Goal: Information Seeking & Learning: Learn about a topic

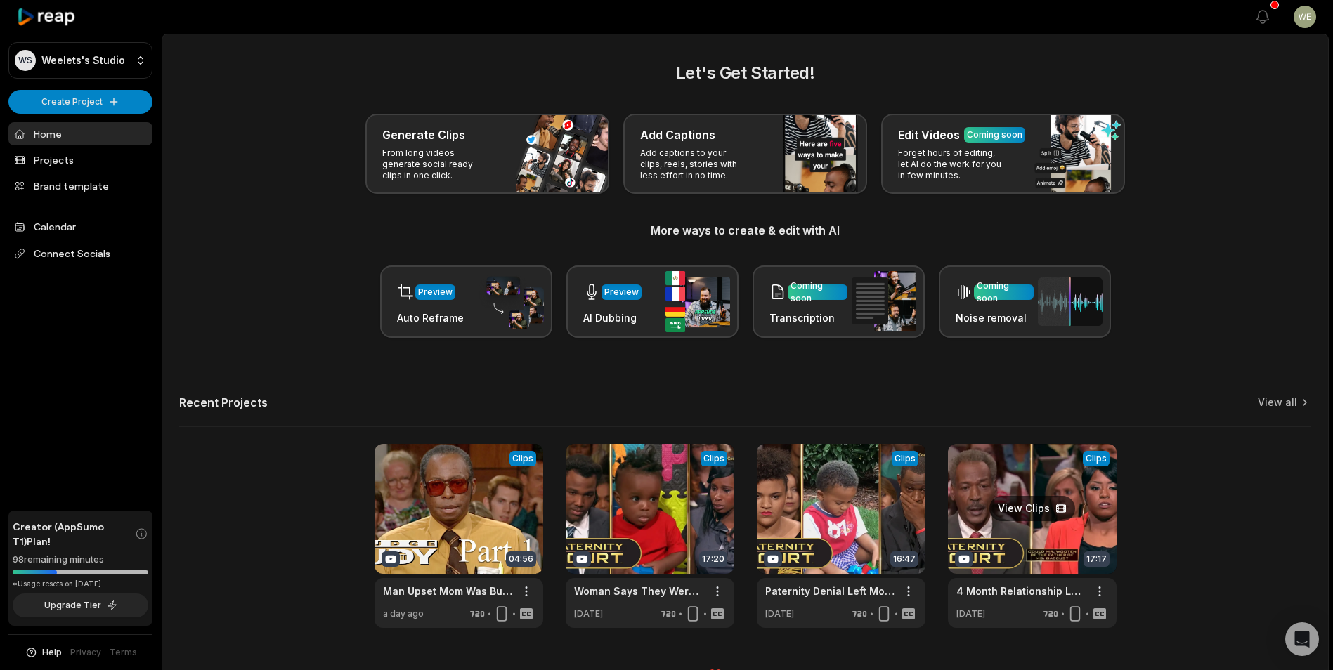
click at [1007, 508] on link at bounding box center [1032, 536] width 169 height 184
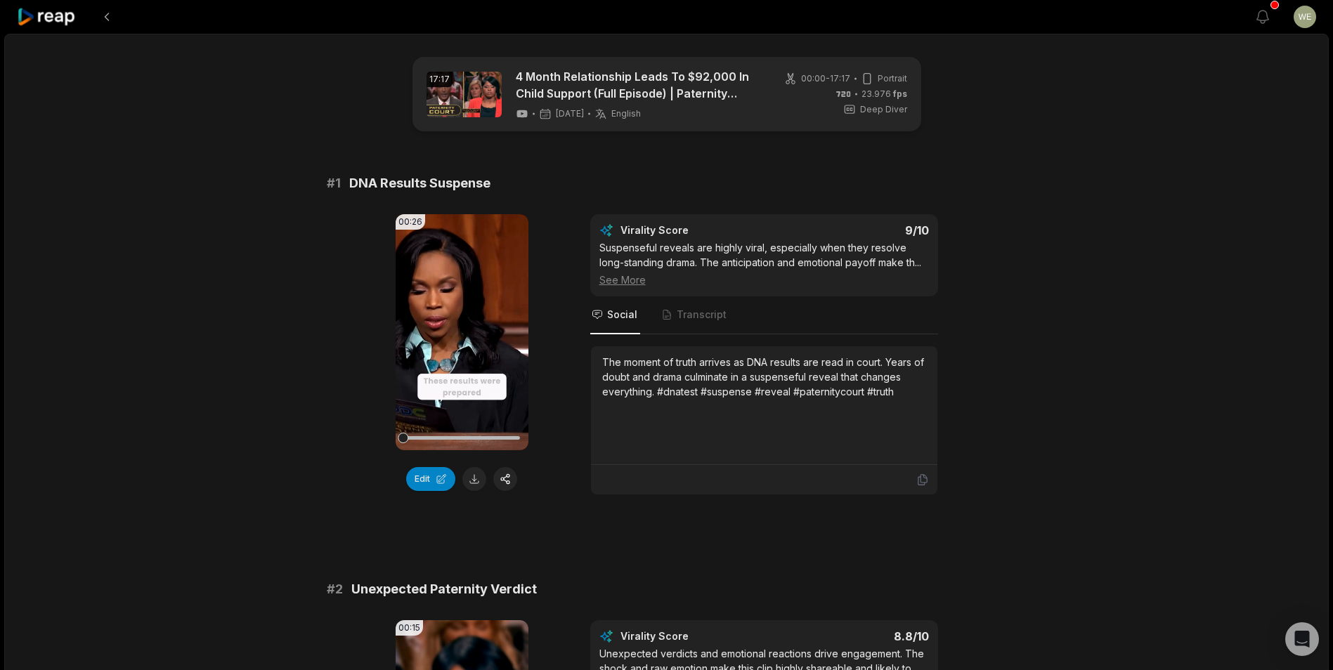
scroll to position [632, 0]
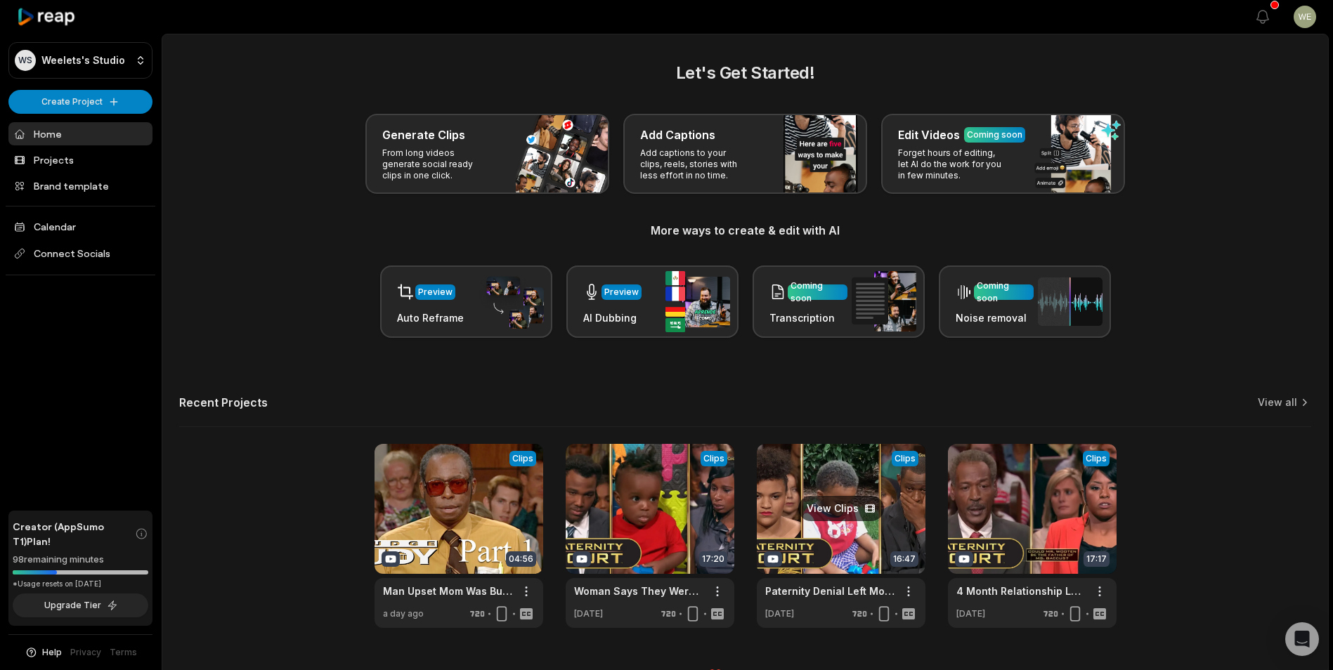
click at [855, 534] on link at bounding box center [841, 536] width 169 height 184
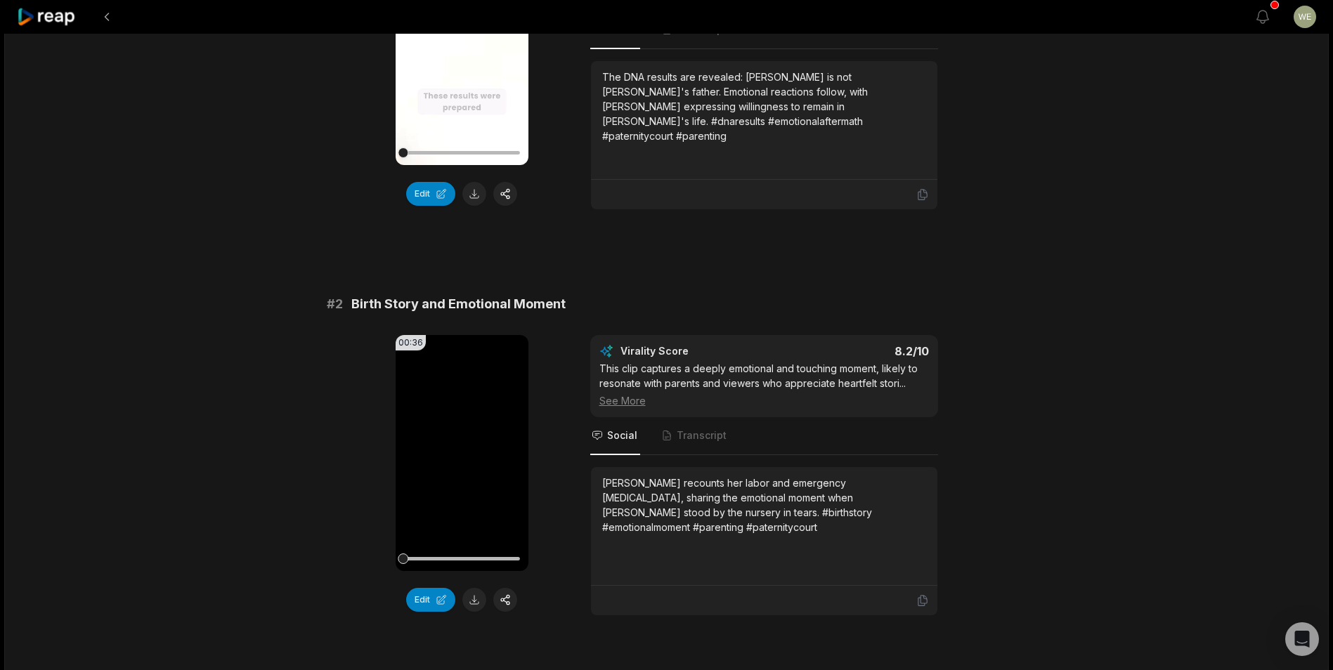
scroll to position [422, 0]
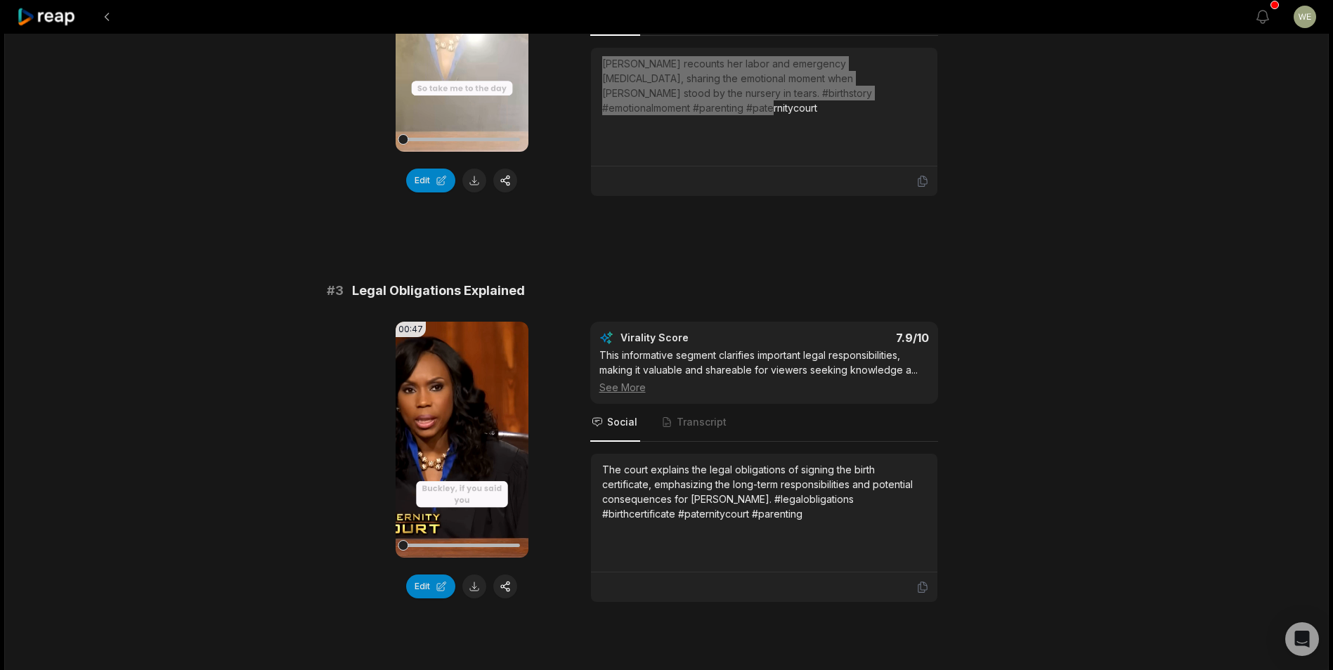
scroll to position [773, 0]
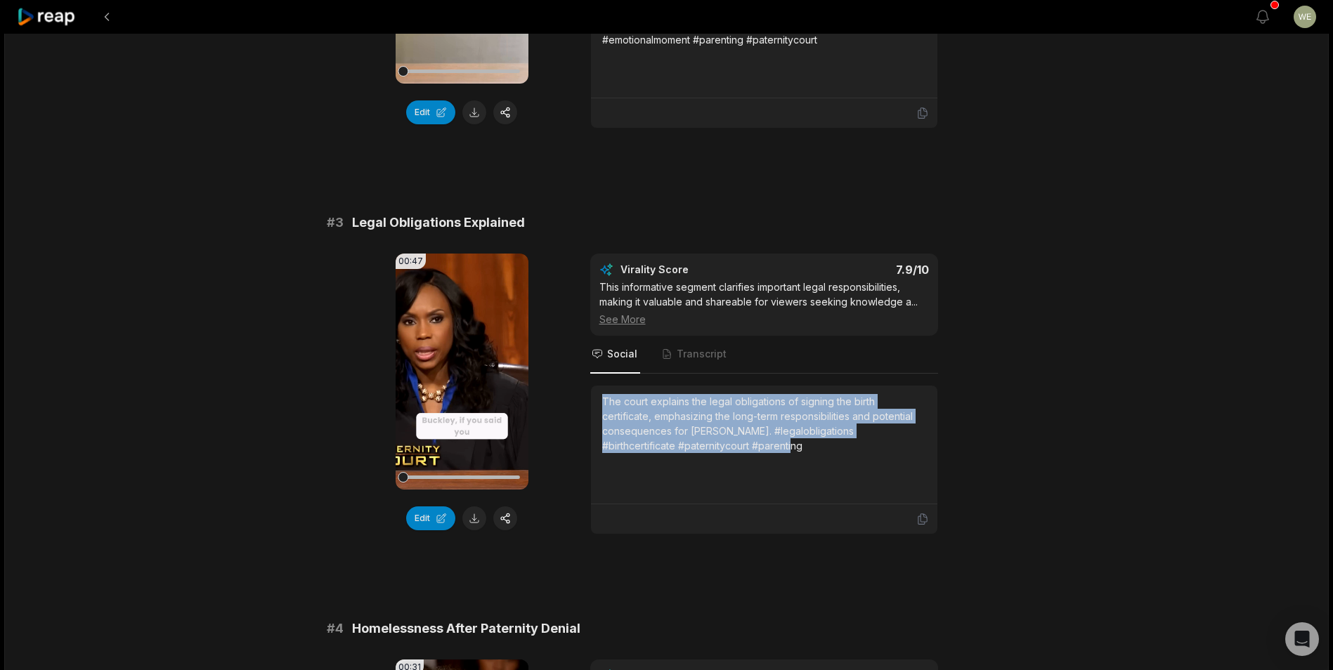
drag, startPoint x: 601, startPoint y: 400, endPoint x: 764, endPoint y: 455, distance: 171.3
click at [764, 455] on div "The court explains the legal obligations of signing the birth certificate, emph…" at bounding box center [764, 444] width 324 height 101
drag, startPoint x: 762, startPoint y: 455, endPoint x: 680, endPoint y: 426, distance: 86.9
copy div "The court explains the legal obligations of signing the birth certificate, emph…"
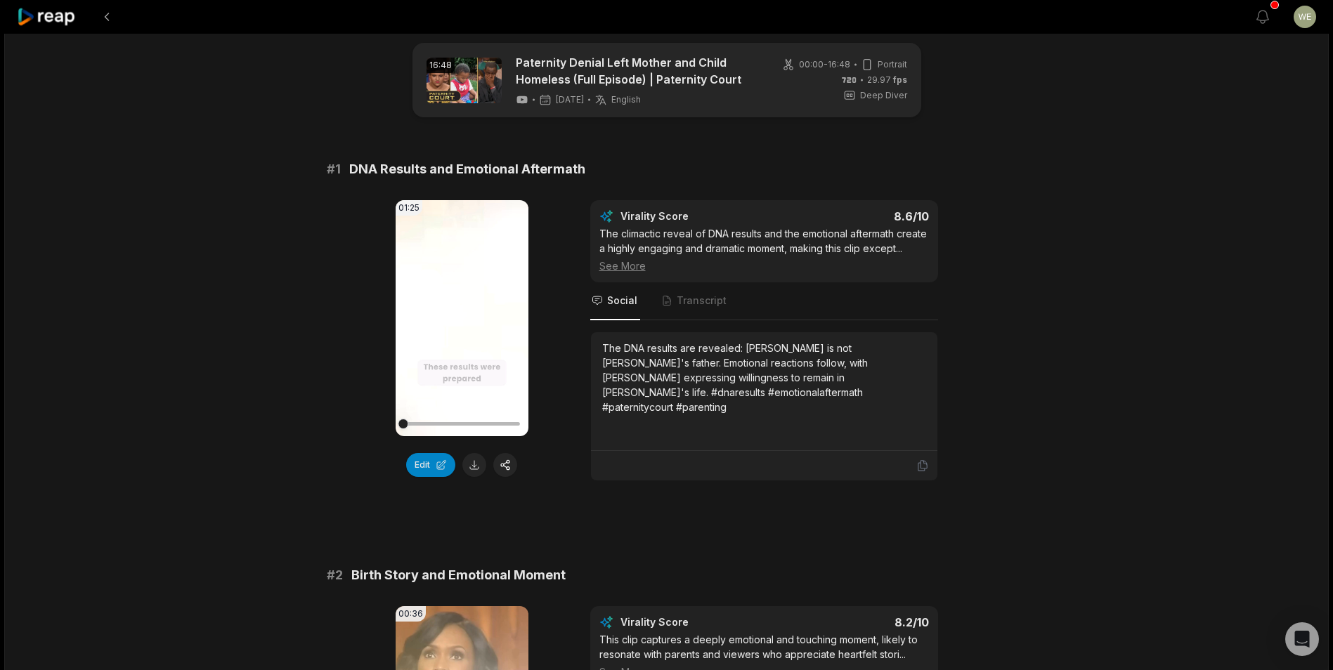
scroll to position [0, 0]
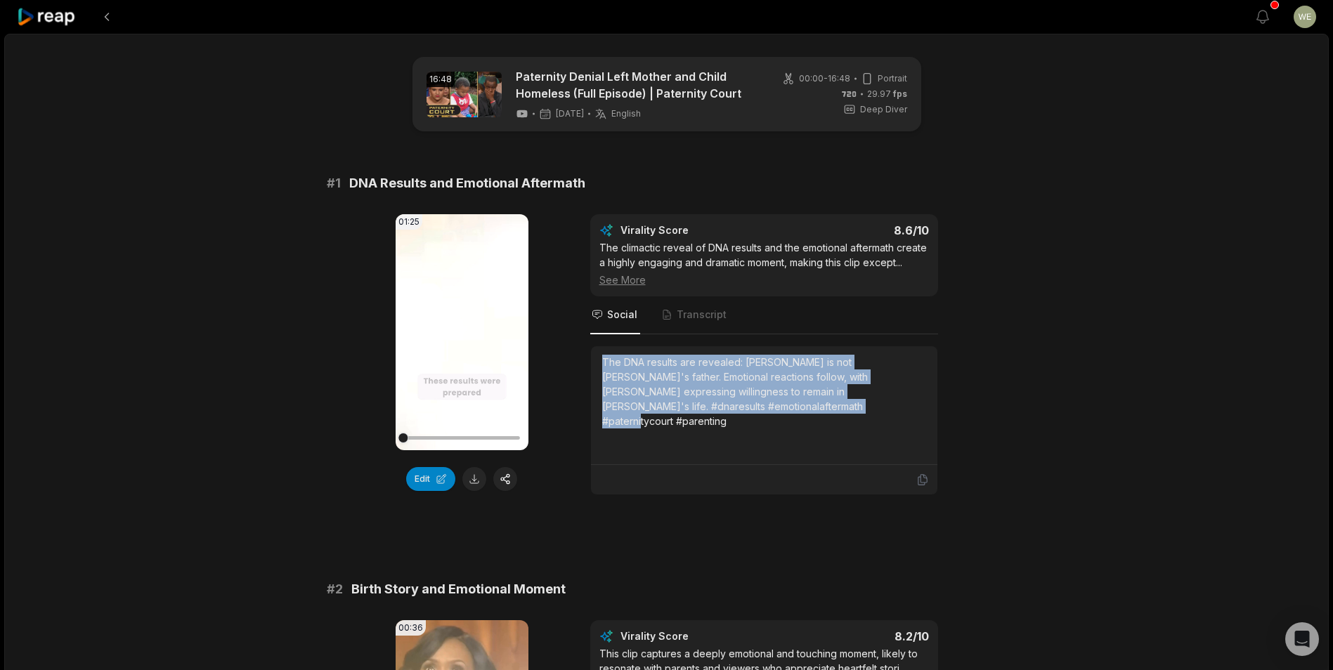
drag, startPoint x: 596, startPoint y: 358, endPoint x: 764, endPoint y: 412, distance: 175.7
click at [764, 412] on div "The DNA results are revealed: [PERSON_NAME] is not [PERSON_NAME]'s father. Emot…" at bounding box center [764, 405] width 346 height 119
drag, startPoint x: 764, startPoint y: 412, endPoint x: 710, endPoint y: 401, distance: 55.1
copy div "The DNA results are revealed: [PERSON_NAME] is not [PERSON_NAME]'s father. Emot…"
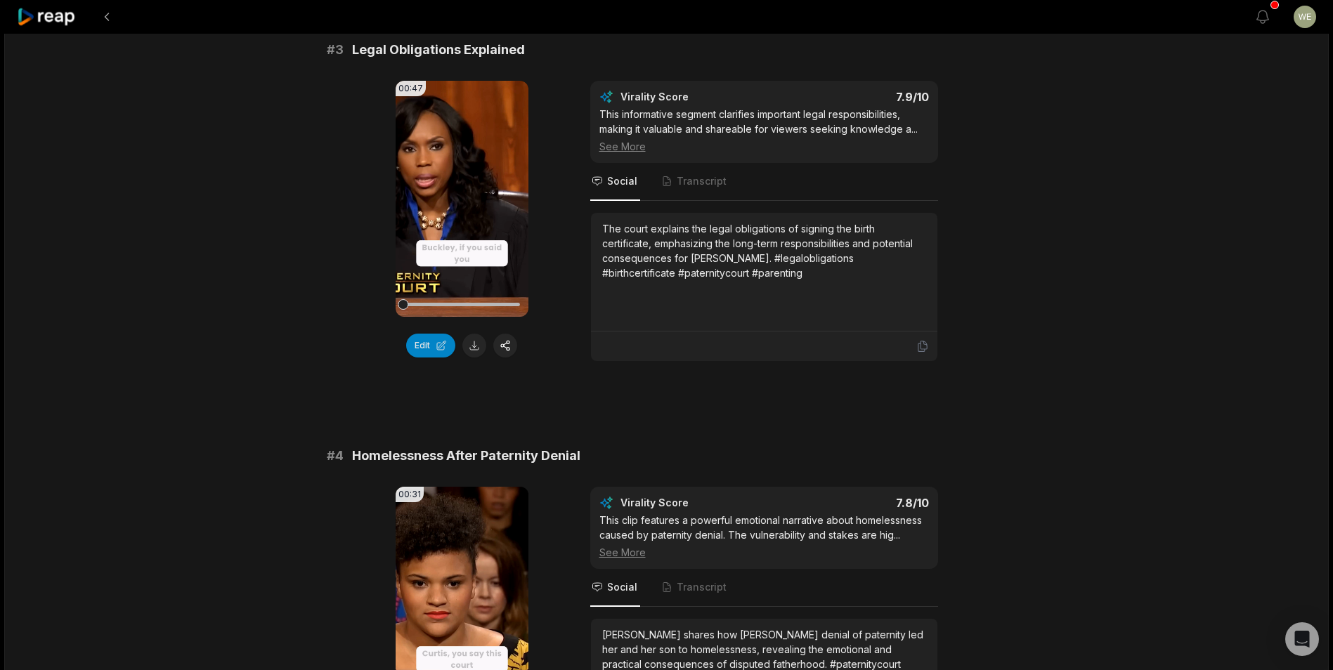
scroll to position [1054, 0]
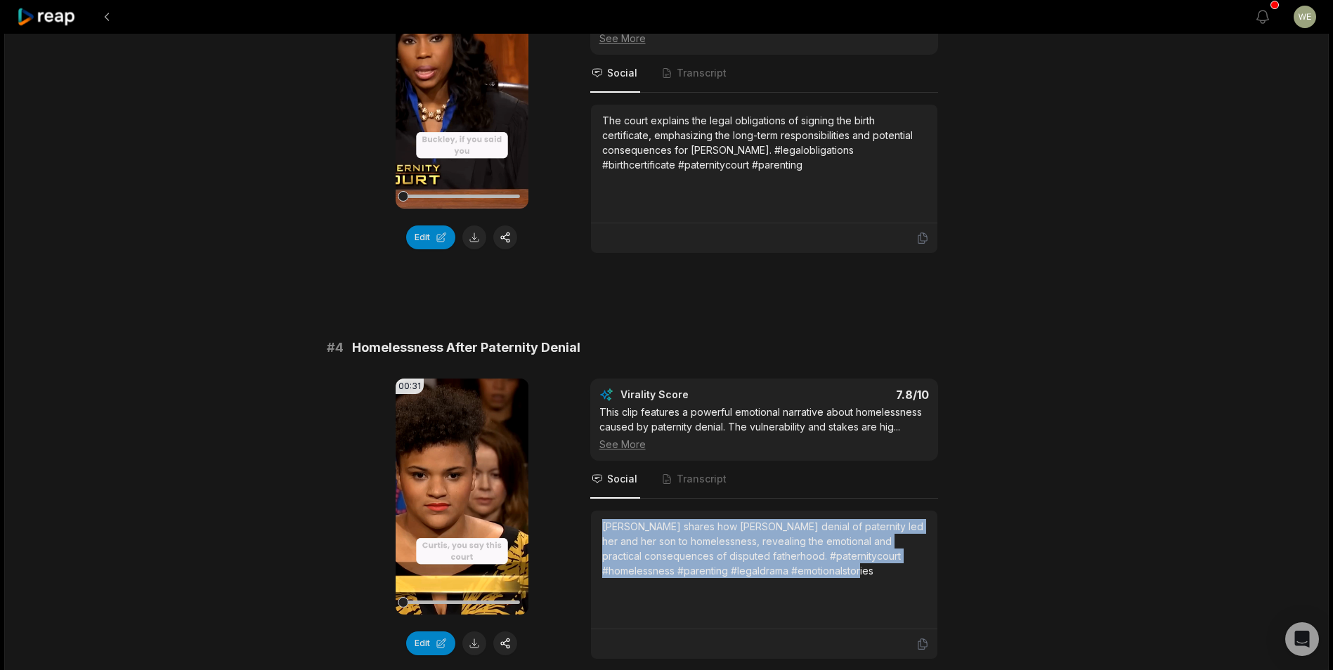
drag, startPoint x: 601, startPoint y: 522, endPoint x: 880, endPoint y: 582, distance: 285.2
click at [880, 582] on div "[PERSON_NAME] shares how [PERSON_NAME] denial of paternity led her and her son …" at bounding box center [764, 569] width 324 height 101
copy div "[PERSON_NAME] shares how [PERSON_NAME] denial of paternity led her and her son …"
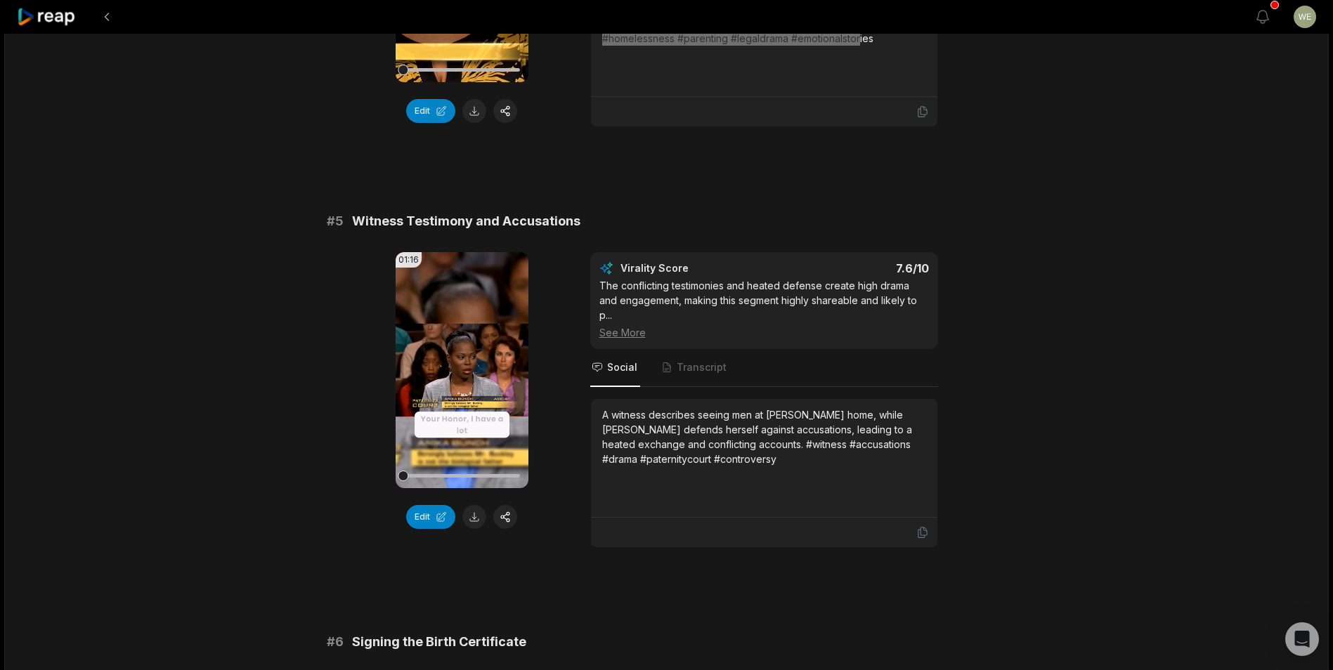
scroll to position [1616, 0]
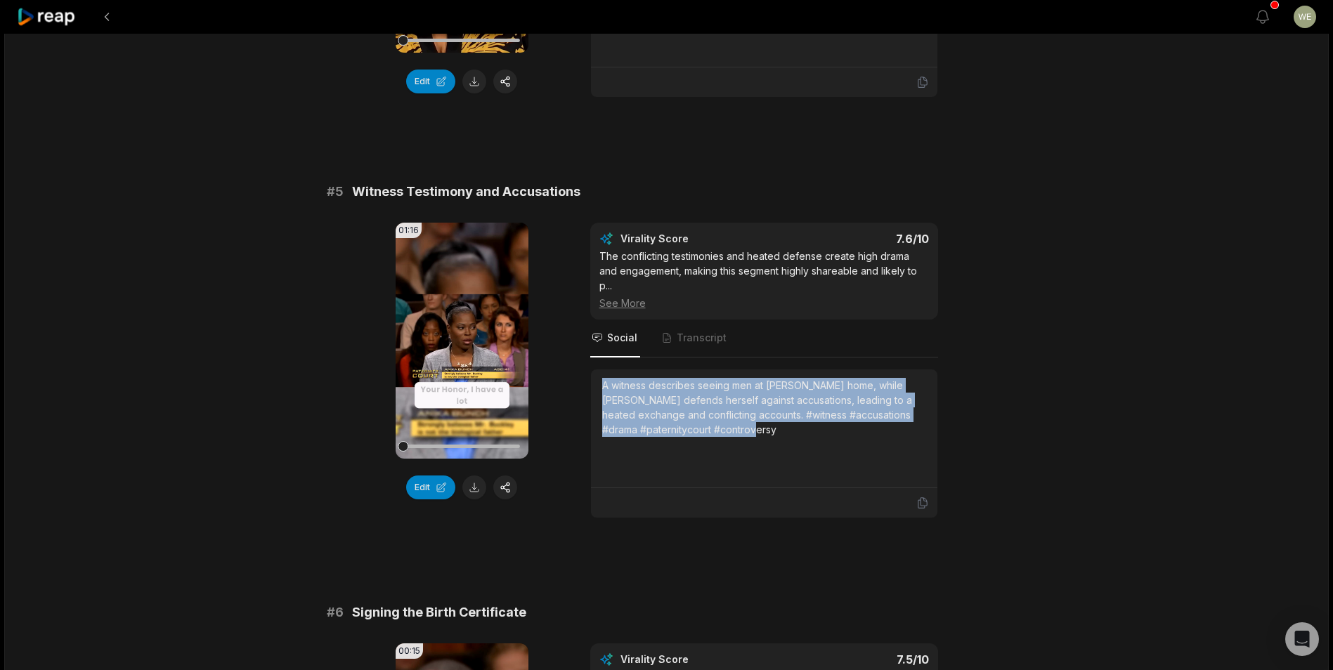
drag, startPoint x: 705, startPoint y: 379, endPoint x: 764, endPoint y: 418, distance: 70.9
click at [764, 418] on div "A witness describes seeing men at [PERSON_NAME] home, while [PERSON_NAME] defen…" at bounding box center [764, 407] width 324 height 59
drag, startPoint x: 764, startPoint y: 418, endPoint x: 718, endPoint y: 407, distance: 47.6
copy div "A witness describes seeing men at [PERSON_NAME] home, while [PERSON_NAME] defen…"
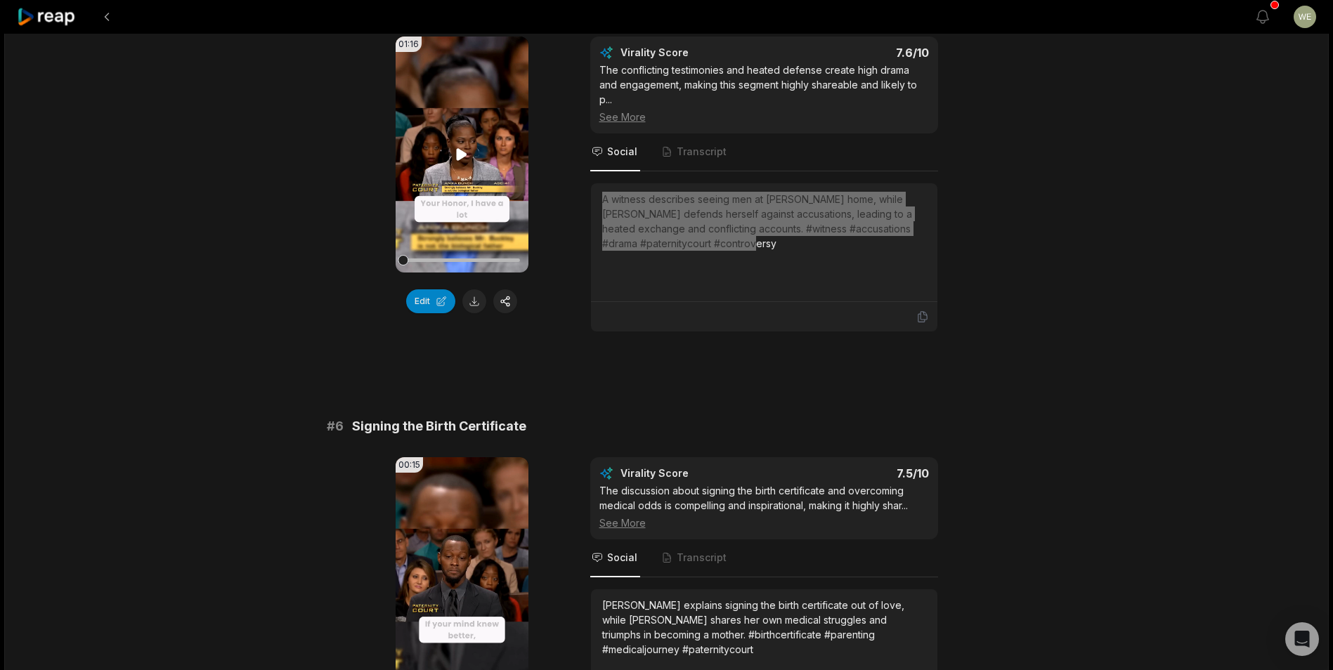
scroll to position [1897, 0]
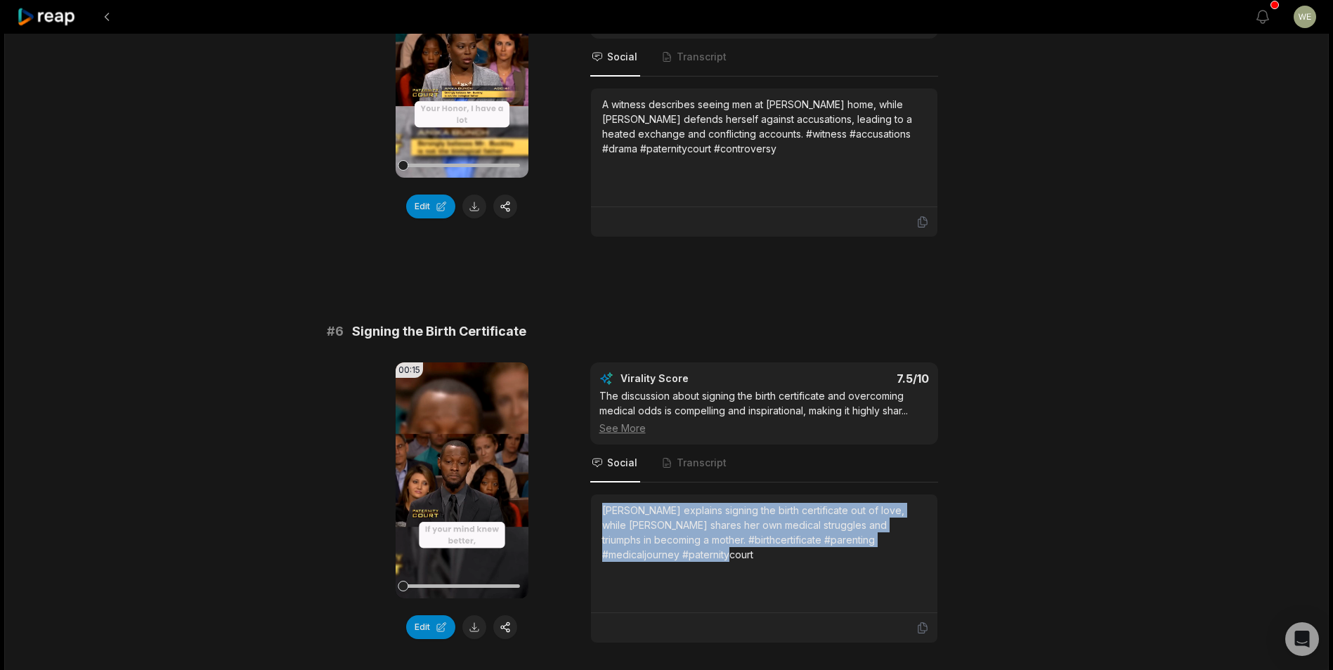
drag, startPoint x: 600, startPoint y: 492, endPoint x: 696, endPoint y: 540, distance: 106.8
click at [696, 540] on div "[PERSON_NAME] explains signing the birth certificate out of love, while [PERSON…" at bounding box center [764, 554] width 346 height 119
copy div "[PERSON_NAME] explains signing the birth certificate out of love, while [PERSON…"
click at [50, 18] on icon at bounding box center [47, 17] width 60 height 19
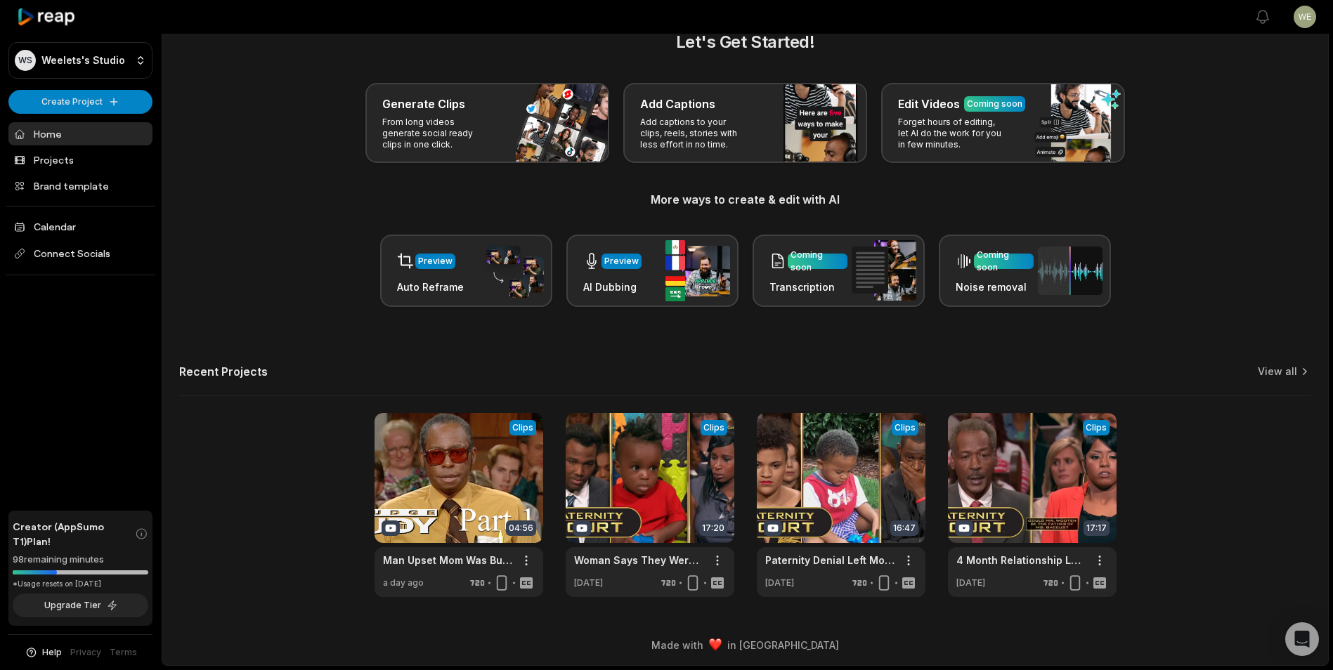
scroll to position [31, 0]
